Goal: Check status: Check status

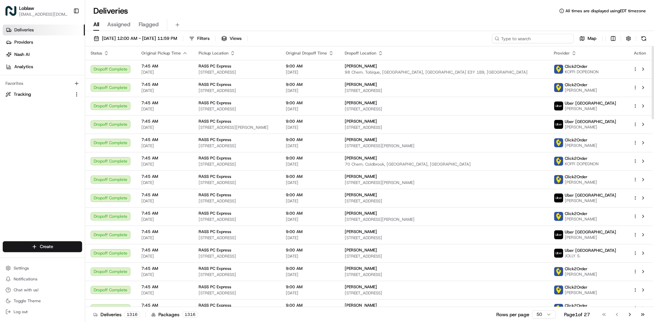
click at [535, 38] on input at bounding box center [533, 39] width 82 height 10
paste input "531900012796915"
type input "531900012796915"
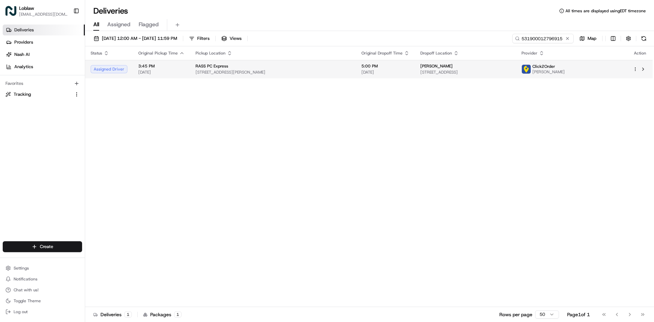
click at [361, 70] on span "[DATE]" at bounding box center [385, 71] width 48 height 5
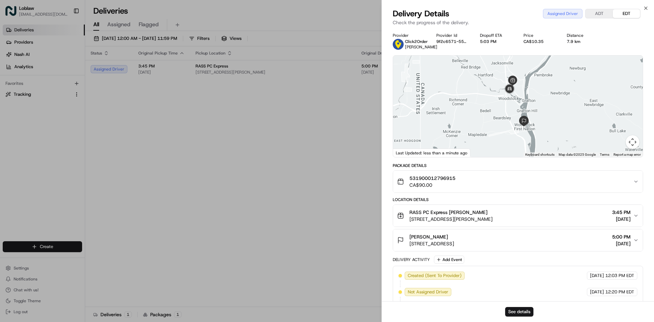
click at [652, 112] on div "Provider Click2Order Wei Gao Provider Id 9f2c6571-5569-0e16-13fc-e69ce619cc43 D…" at bounding box center [518, 184] width 272 height 310
click at [645, 8] on icon "button" at bounding box center [645, 7] width 5 height 5
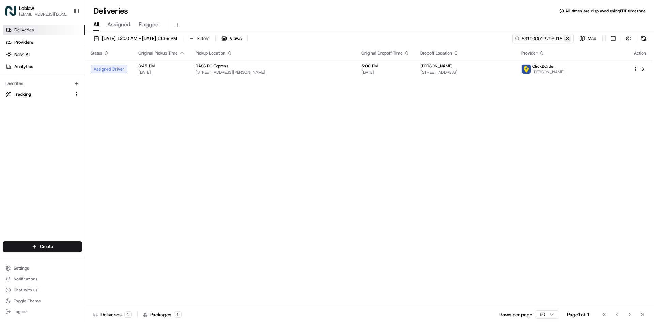
click at [568, 39] on button at bounding box center [567, 38] width 7 height 7
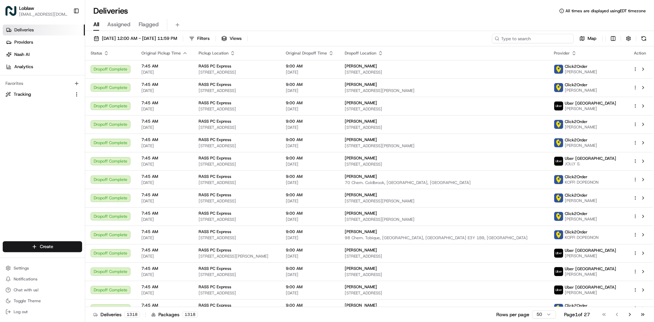
click at [534, 40] on input at bounding box center [533, 39] width 82 height 10
paste input "531900012780914"
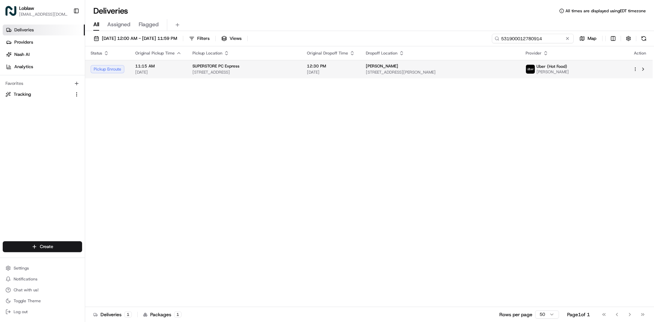
type input "531900012780914"
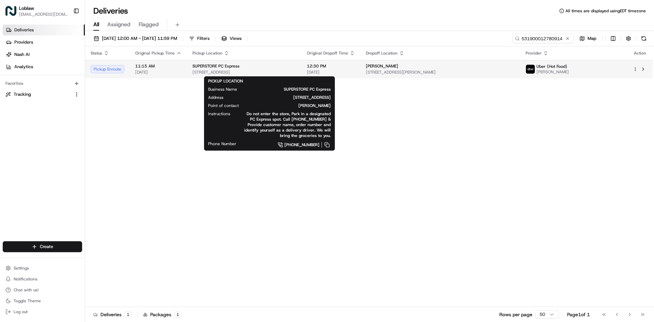
click at [296, 73] on span "[STREET_ADDRESS]" at bounding box center [244, 71] width 104 height 5
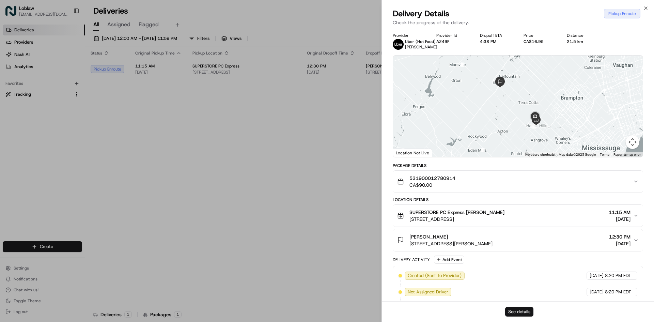
click at [526, 311] on button "See details" at bounding box center [519, 312] width 28 height 10
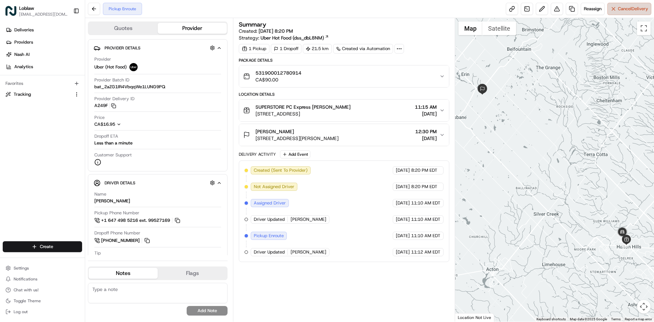
click at [635, 13] on button "Cancel Delivery" at bounding box center [629, 9] width 44 height 12
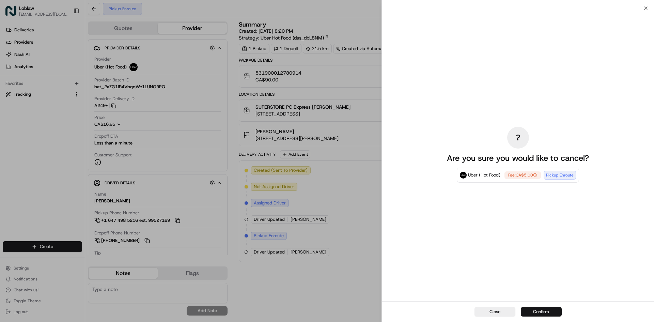
click at [546, 310] on button "Confirm" at bounding box center [541, 312] width 41 height 10
